Goal: Task Accomplishment & Management: Manage account settings

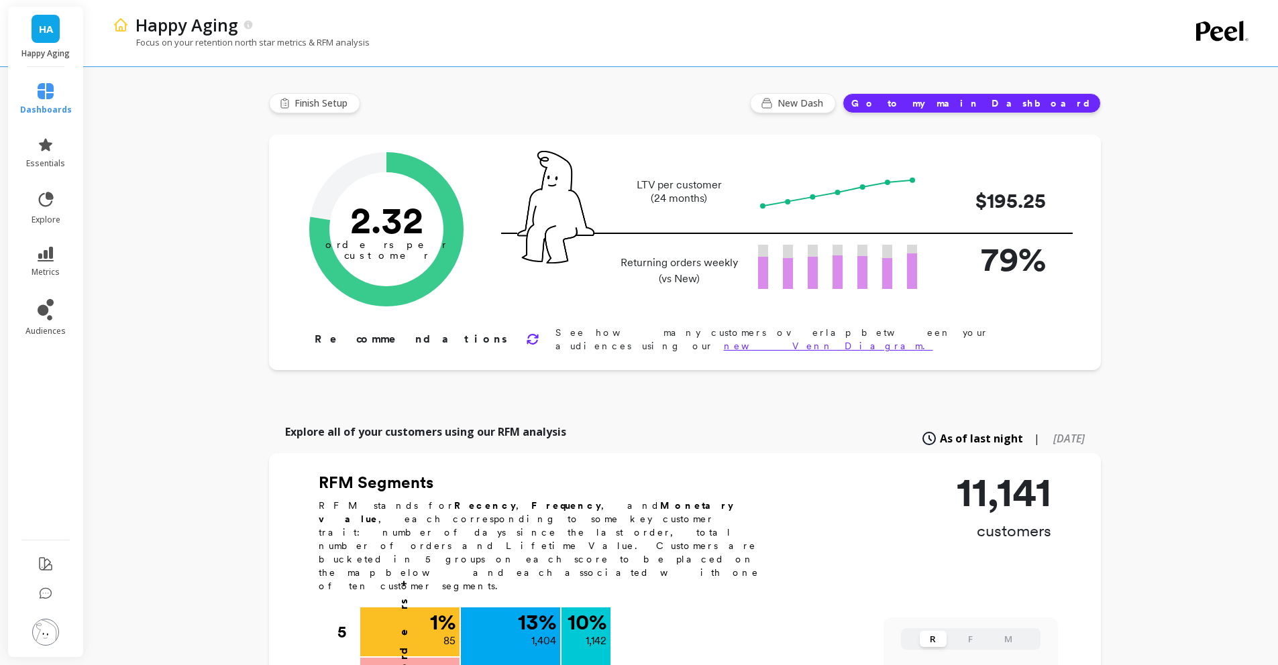
click at [38, 632] on img at bounding box center [45, 632] width 27 height 27
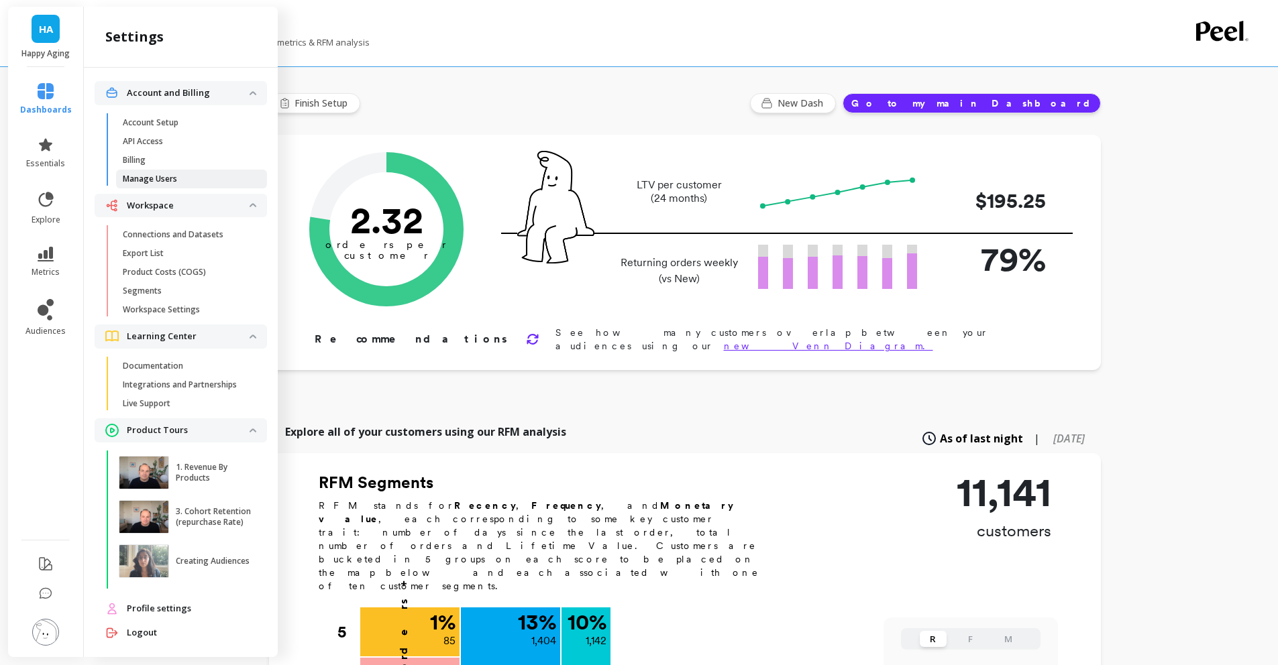
click at [155, 178] on p "Manage Users" at bounding box center [150, 179] width 54 height 11
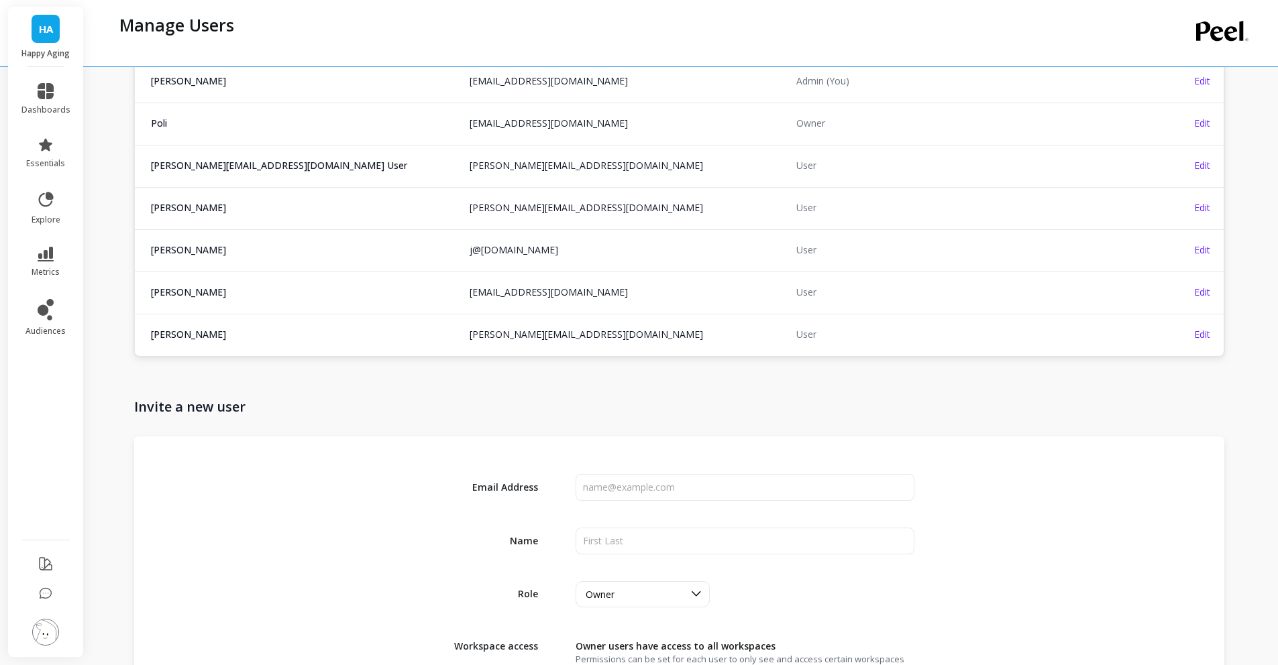
scroll to position [262, 0]
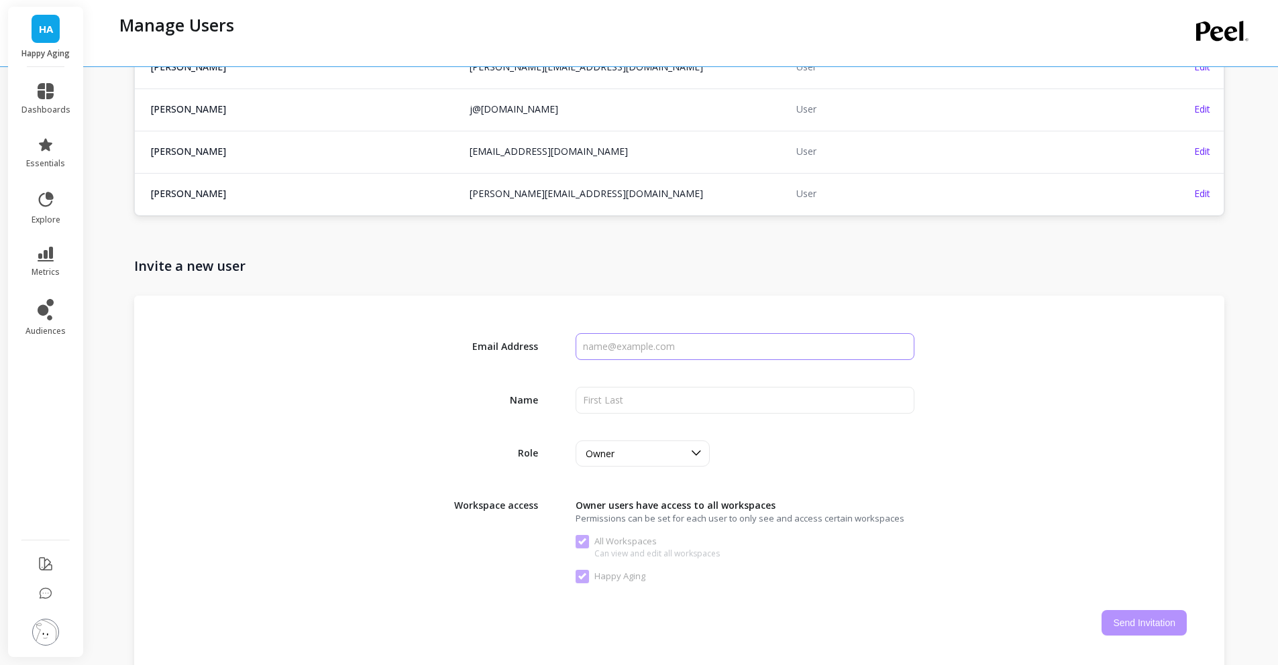
click at [609, 358] on input "input" at bounding box center [744, 346] width 338 height 27
type input "[PERSON_NAME]"
type input "e"
click at [634, 341] on input "input" at bounding box center [744, 346] width 338 height 27
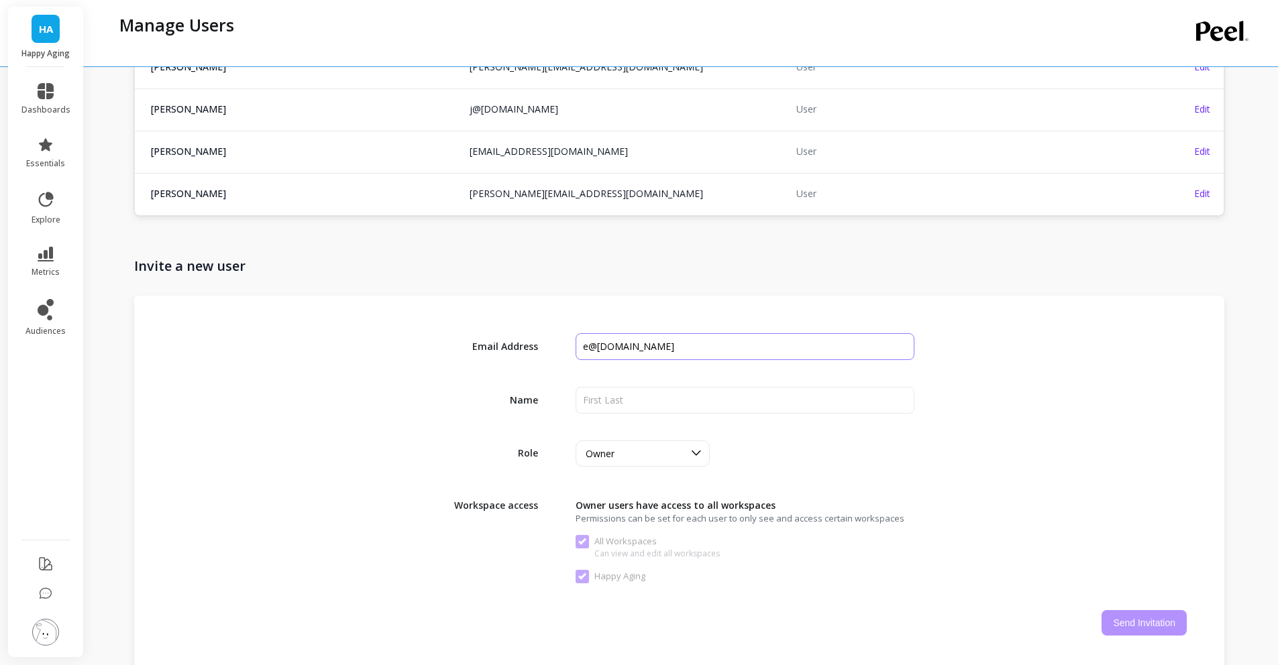
type input "e@[DOMAIN_NAME]"
type input "[PERSON_NAME]"
click at [1123, 615] on button "Send Invitation" at bounding box center [1143, 622] width 85 height 25
checkbox Workspaces "false"
checkbox Aging "false"
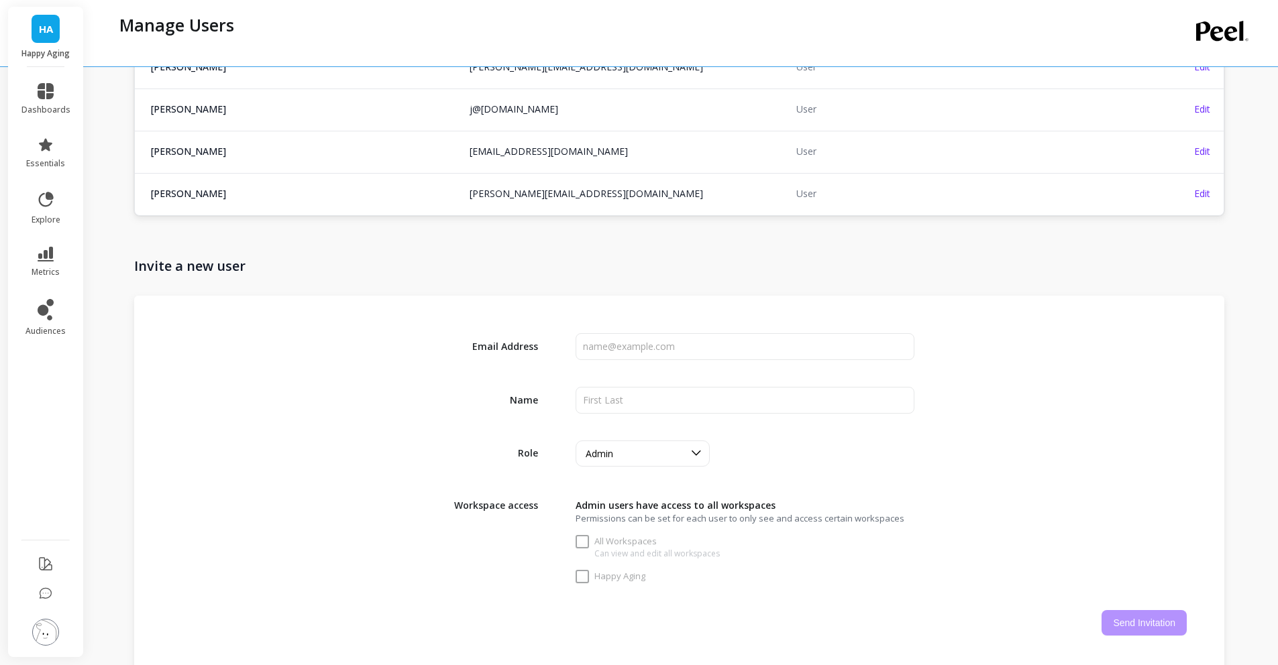
checkbox Workspaces "true"
checkbox Aging "true"
